Goal: Check status: Check status

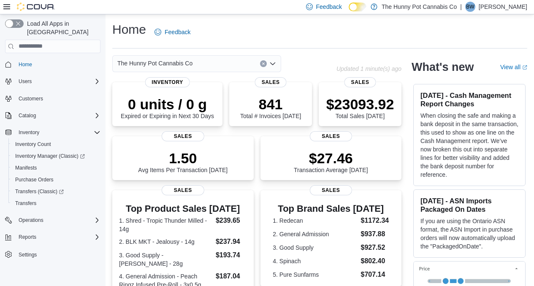
click at [169, 67] on span "The Hunny Pot Cannabis Co" at bounding box center [154, 63] width 75 height 10
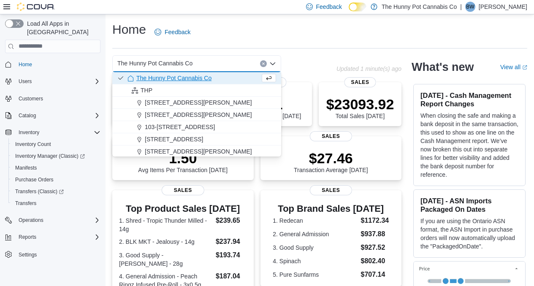
click at [206, 66] on div "The Hunny Pot Cannabis Co" at bounding box center [196, 63] width 169 height 17
click at [265, 66] on button "Clear input" at bounding box center [263, 63] width 7 height 7
click at [251, 66] on div "Select a Location Combo box. Selected. Combo box input. Select a Location. Type…" at bounding box center [196, 63] width 169 height 17
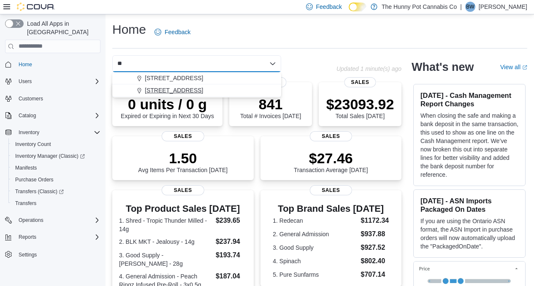
type input "**"
click at [190, 87] on div "[STREET_ADDRESS]" at bounding box center [201, 90] width 149 height 8
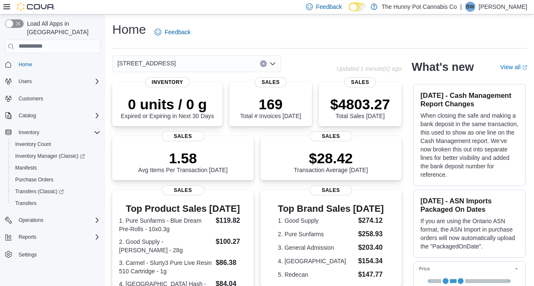
click at [263, 65] on icon "Clear input" at bounding box center [263, 63] width 3 height 3
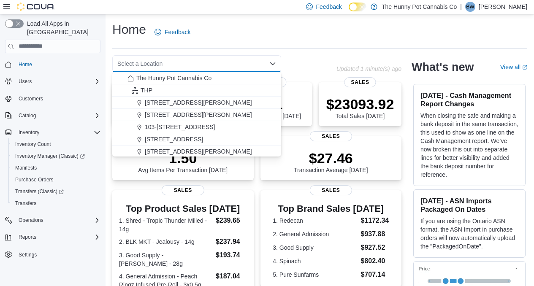
click at [240, 64] on div "Select a Location" at bounding box center [196, 63] width 169 height 17
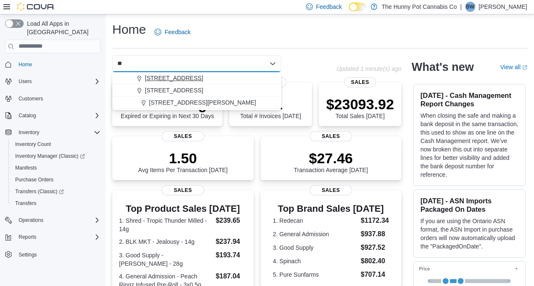
type input "**"
click at [169, 79] on span "2103 Yonge St" at bounding box center [174, 78] width 58 height 8
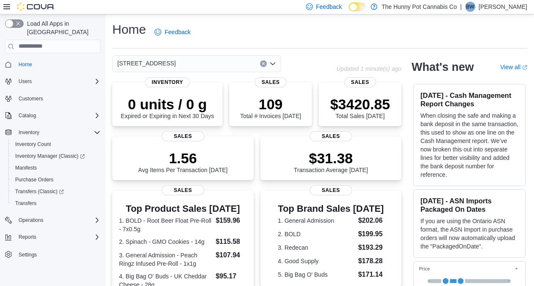
click at [261, 64] on button "Clear input" at bounding box center [263, 63] width 7 height 7
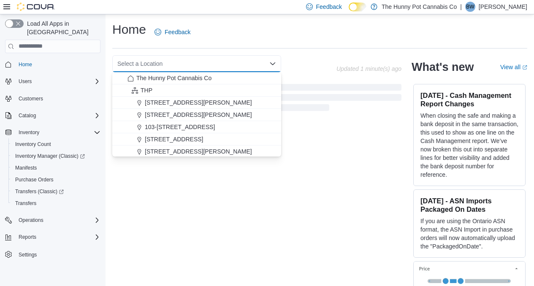
click at [243, 64] on div "Select a Location Combo box. Selected. Combo box input. Select a Location. Type…" at bounding box center [196, 63] width 169 height 17
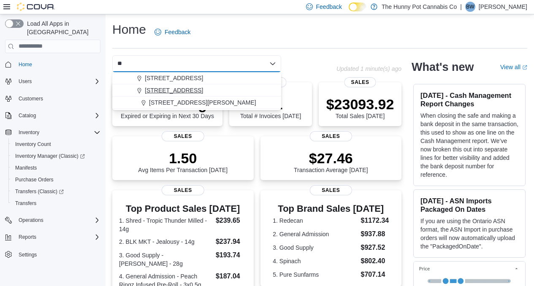
type input "**"
click at [187, 88] on div "2173 Yonge St" at bounding box center [201, 90] width 149 height 8
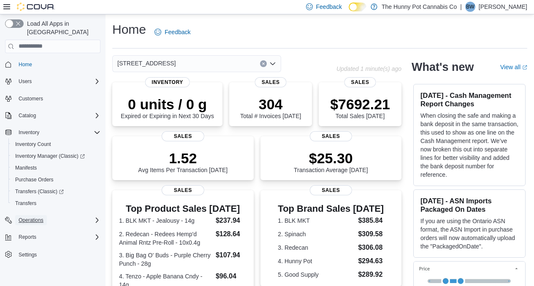
click at [41, 217] on span "Operations" at bounding box center [31, 220] width 25 height 7
click at [31, 229] on span "Cash Management" at bounding box center [36, 232] width 43 height 7
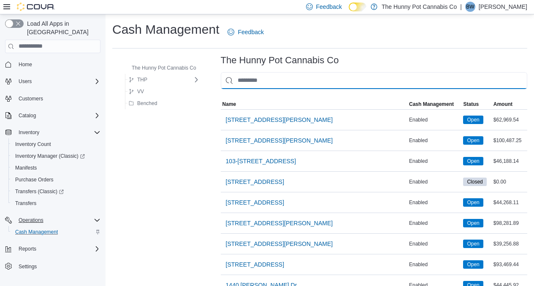
click at [251, 82] on input "This is a search bar. As you type, the results lower in the page will automatic…" at bounding box center [374, 80] width 306 height 17
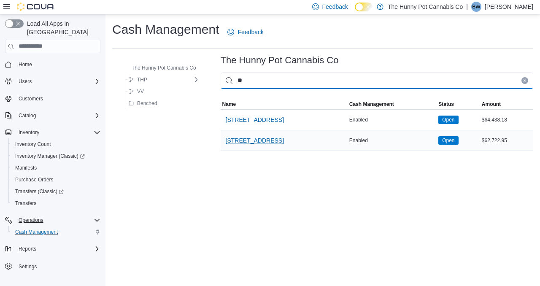
type input "**"
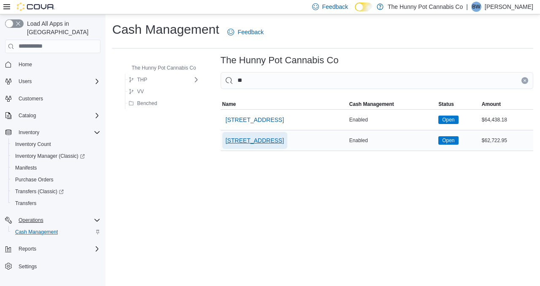
click at [256, 138] on span "[STREET_ADDRESS]" at bounding box center [255, 140] width 58 height 8
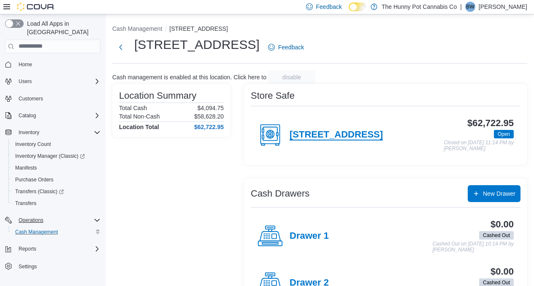
click at [307, 134] on h4 "[STREET_ADDRESS]" at bounding box center [335, 135] width 93 height 11
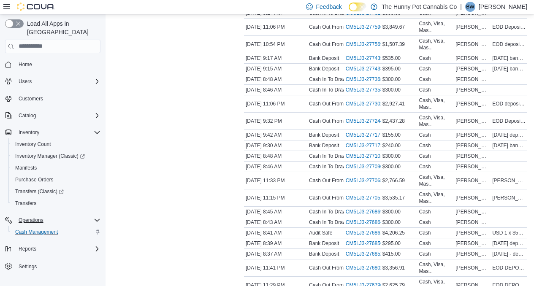
scroll to position [517, 0]
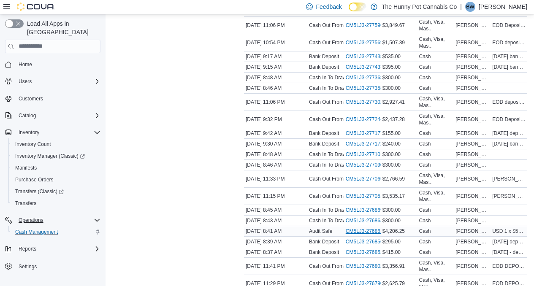
click at [364, 230] on link "CM5LJ3-276861 (opens in a new tab or window)" at bounding box center [368, 231] width 44 height 7
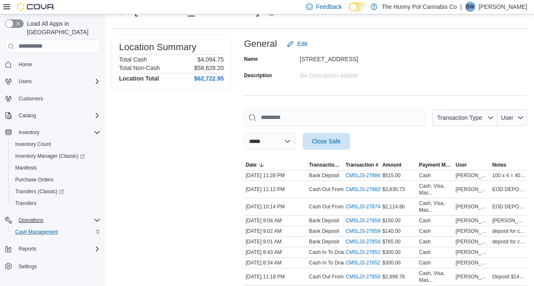
scroll to position [0, 0]
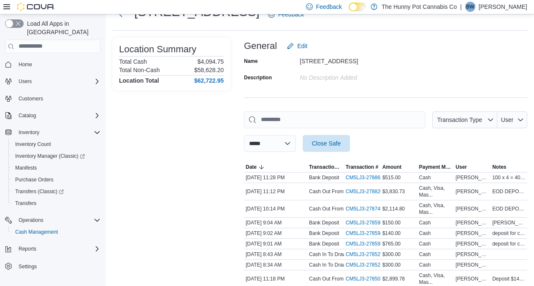
scroll to position [34, 0]
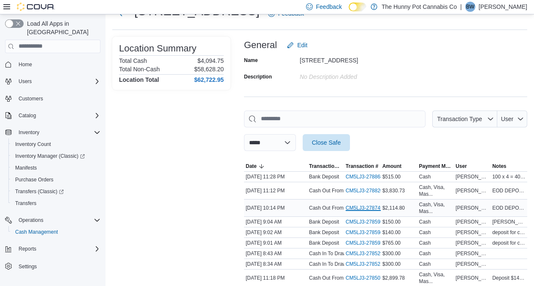
click at [373, 206] on link "CM5LJ3-278749 (opens in a new tab or window)" at bounding box center [368, 208] width 44 height 7
click at [368, 192] on link "CM5LJ3-278820 (opens in a new tab or window)" at bounding box center [368, 190] width 44 height 7
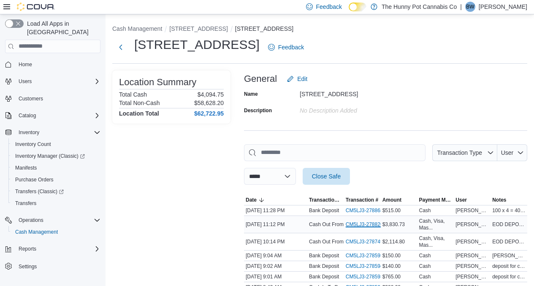
click at [368, 223] on link "CM5LJ3-278820 (opens in a new tab or window)" at bounding box center [368, 224] width 44 height 7
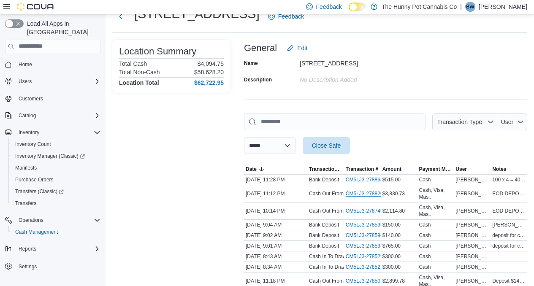
scroll to position [32, 0]
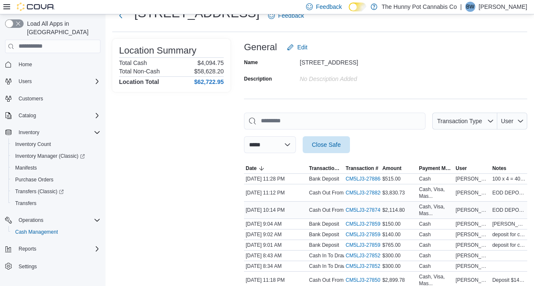
click at [362, 214] on div "CM5LJ3-278749 (opens in a new tab or window)" at bounding box center [362, 210] width 37 height 10
click at [362, 212] on link "CM5LJ3-278749 (opens in a new tab or window)" at bounding box center [368, 210] width 44 height 7
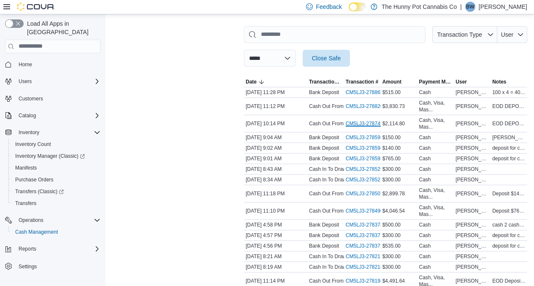
scroll to position [133, 0]
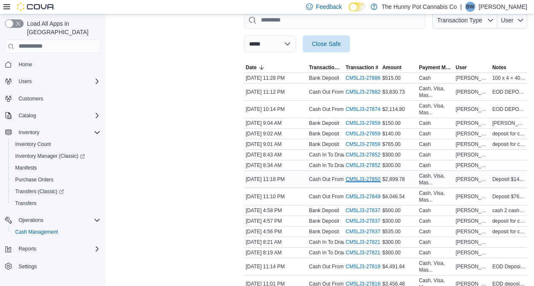
click at [363, 177] on link "CM5LJ3-278507 (opens in a new tab or window)" at bounding box center [368, 179] width 44 height 7
click at [364, 180] on link "CM5LJ3-278507 (opens in a new tab or window)" at bounding box center [368, 179] width 44 height 7
click at [369, 195] on link "CM5LJ3-278490 (opens in a new tab or window)" at bounding box center [368, 196] width 44 height 7
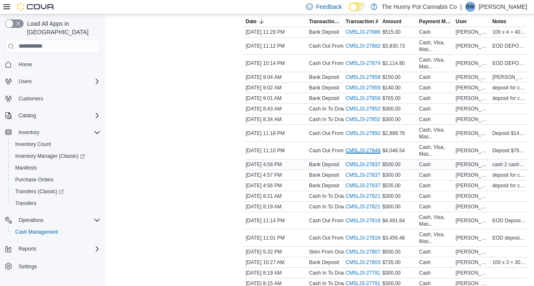
scroll to position [179, 0]
click at [364, 220] on link "CM5LJ3-278198 (opens in a new tab or window)" at bounding box center [368, 220] width 44 height 7
click at [365, 235] on link "CM5LJ3-278160 (opens in a new tab or window)" at bounding box center [368, 237] width 44 height 7
click at [354, 185] on link "CM5LJ3-278372 (opens in a new tab or window)" at bounding box center [368, 185] width 44 height 7
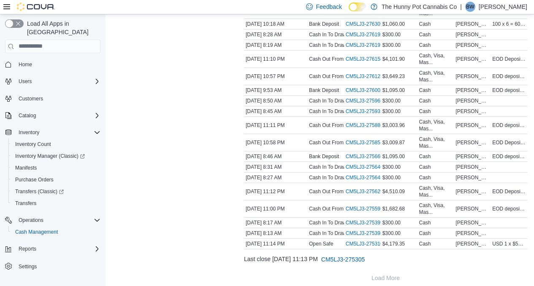
scroll to position [868, 0]
